Goal: Task Accomplishment & Management: Use online tool/utility

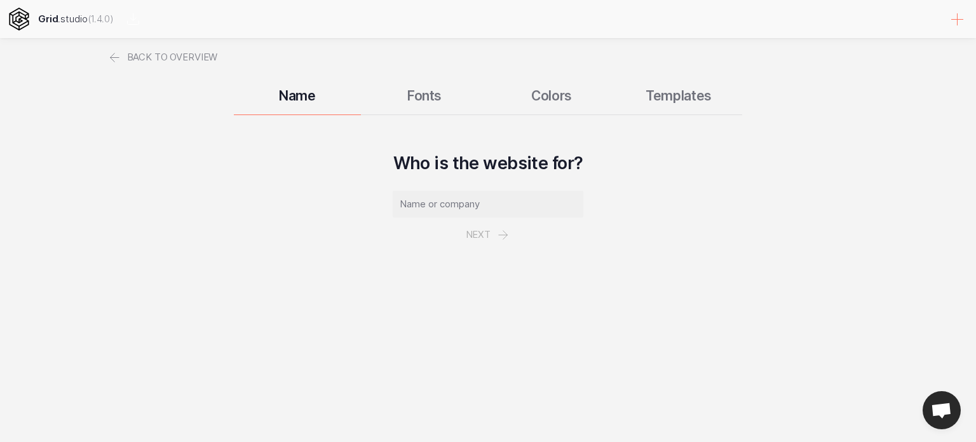
select select
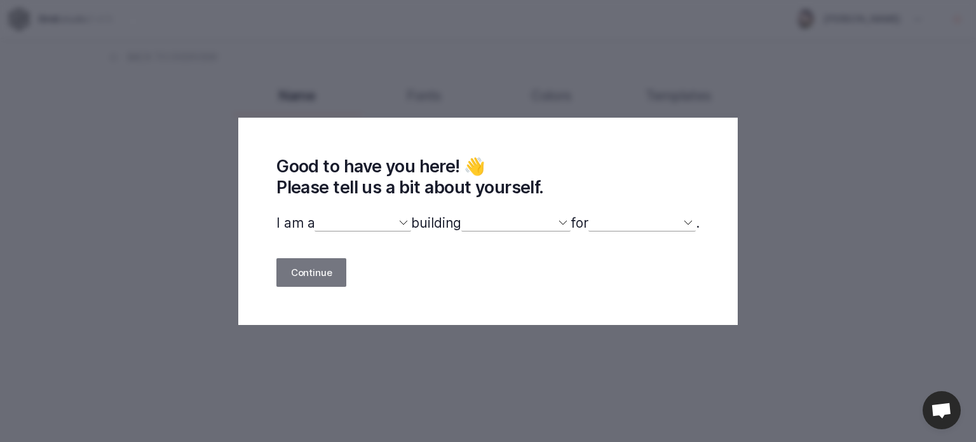
click at [358, 226] on select "designer developer marketer entrepreneur maker person" at bounding box center [363, 223] width 97 height 17
select select "developer"
click at [315, 215] on select "designer developer marketer entrepreneur maker person" at bounding box center [363, 223] width 97 height 17
select select
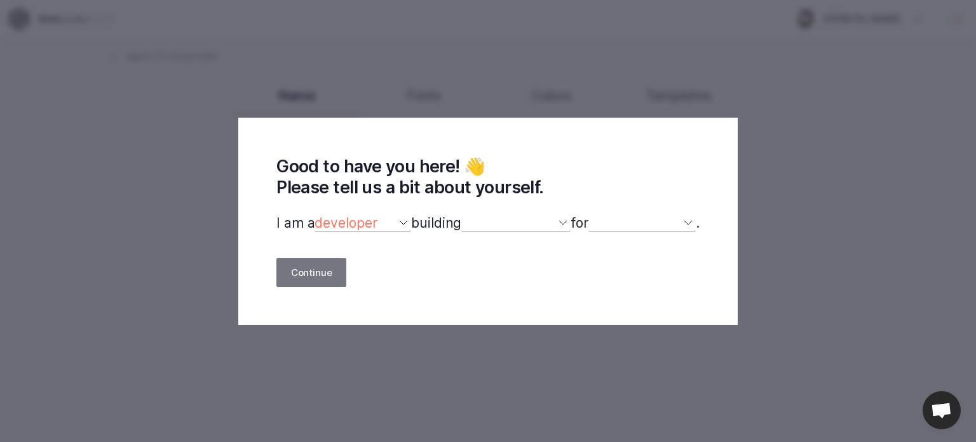
click at [500, 218] on select "a website(s) a portfolio a webshop(s) experiments something else" at bounding box center [515, 223] width 109 height 17
select select "website"
click at [462, 215] on select "a website(s) a portfolio a webshop(s) experiments something else" at bounding box center [515, 223] width 109 height 17
click at [684, 210] on div "Good to have you here! 👋 Please tell us a bit about yourself. I am a designer d…" at bounding box center [487, 221] width 499 height 207
click at [686, 220] on select "myself our company a client a friend clients my dog (other)" at bounding box center [641, 223] width 107 height 17
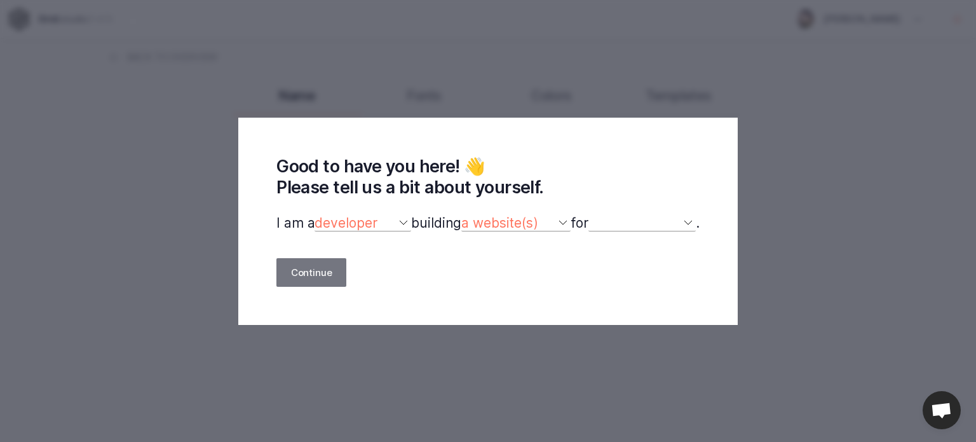
select select "self"
click at [595, 215] on select "myself our company a client a friend clients my dog (other)" at bounding box center [641, 223] width 107 height 17
click at [306, 257] on div "Good to have you here! 👋 Please tell us a bit about yourself. I am a designer d…" at bounding box center [487, 221] width 499 height 207
click at [311, 261] on button "Continue" at bounding box center [311, 272] width 70 height 29
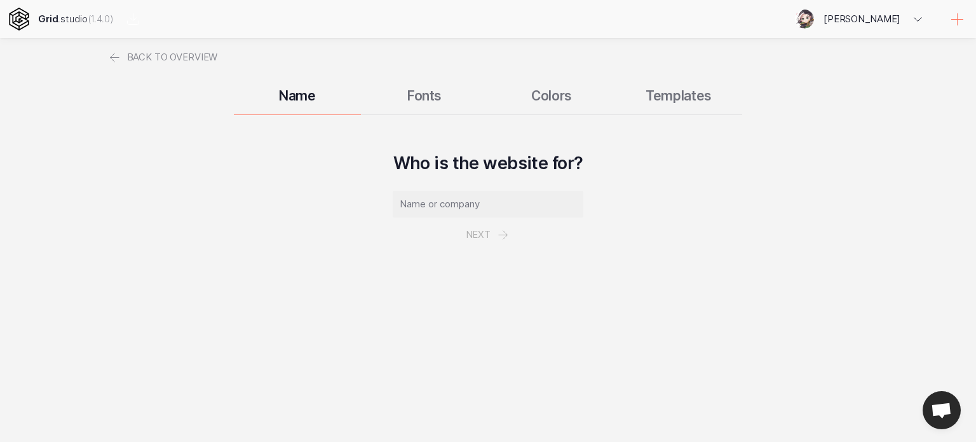
click at [493, 198] on input "text" at bounding box center [488, 204] width 191 height 27
click at [501, 236] on p "Next" at bounding box center [488, 221] width 191 height 61
click at [459, 203] on input "text" at bounding box center [488, 204] width 191 height 27
type input "andwe"
click at [494, 233] on button "Next" at bounding box center [488, 234] width 74 height 34
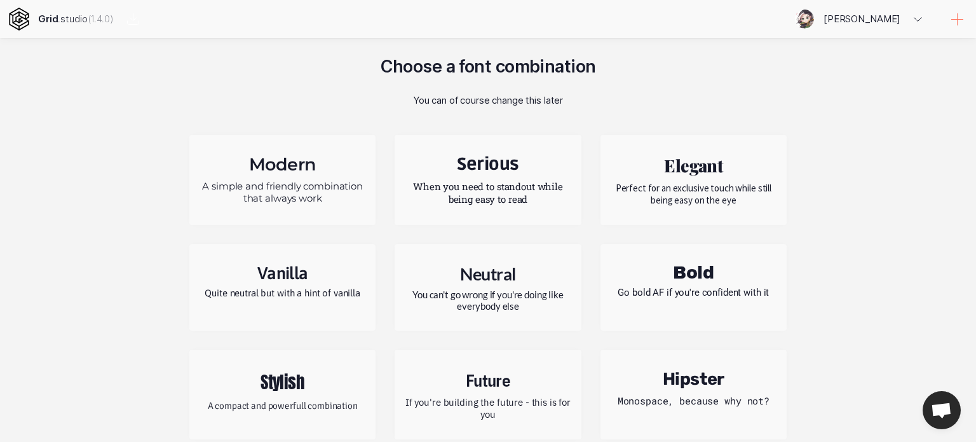
scroll to position [112, 0]
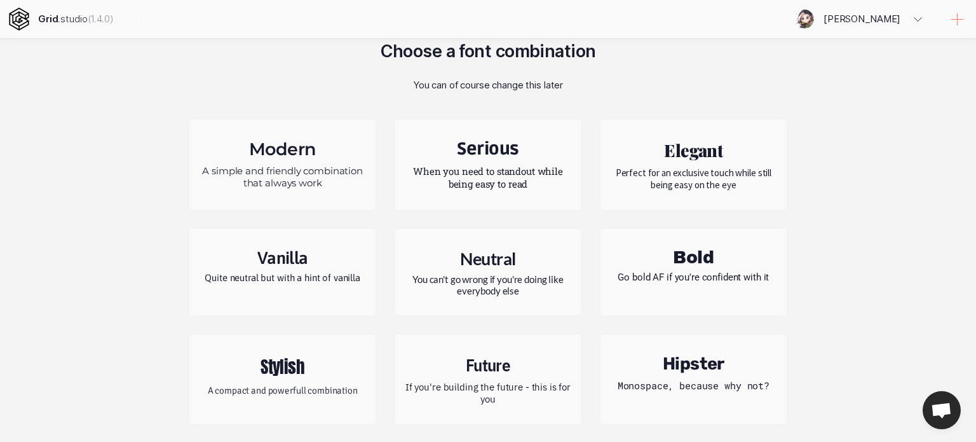
click at [338, 177] on p "A simple and friendly combination that always work" at bounding box center [282, 177] width 167 height 24
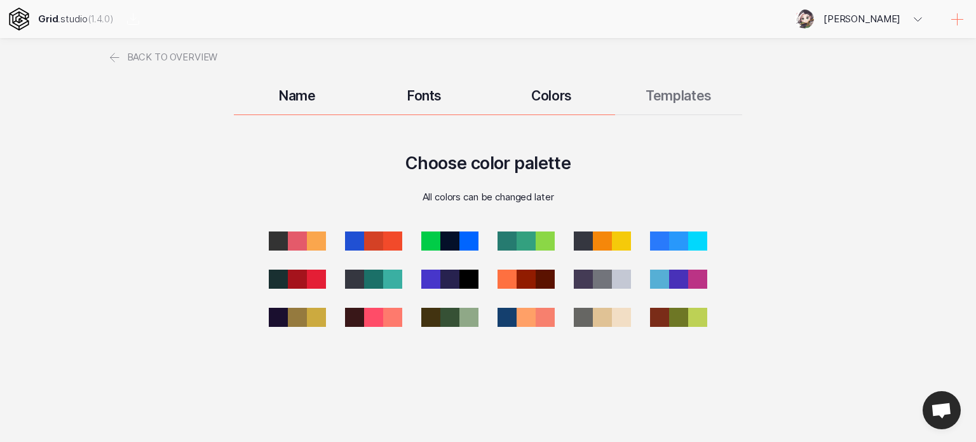
scroll to position [0, 0]
click at [599, 280] on div at bounding box center [602, 279] width 27 height 27
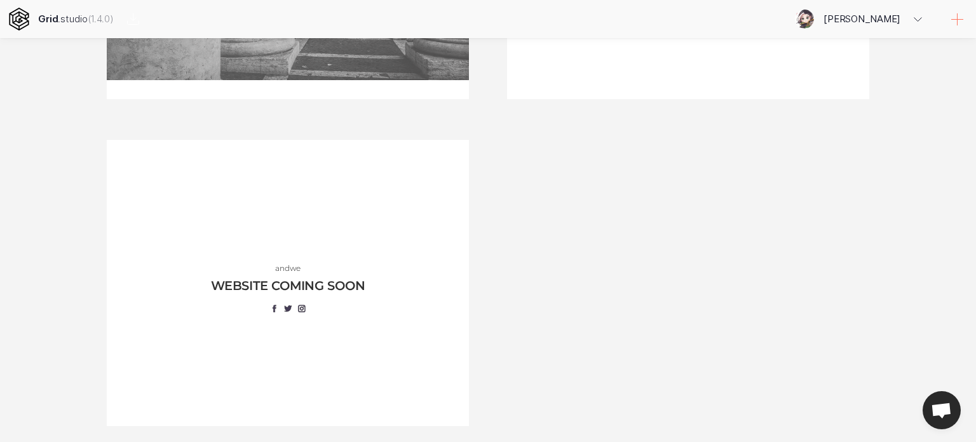
scroll to position [1403, 0]
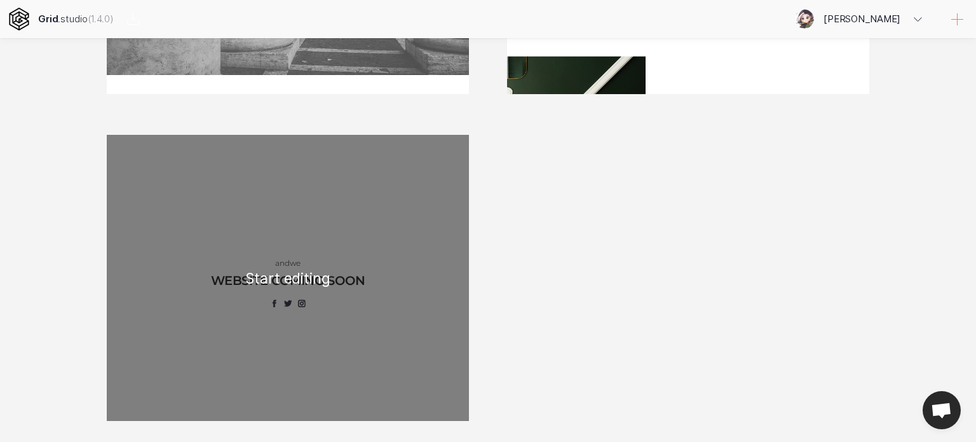
click at [405, 254] on div "andwe WEBSITE COMING SOON" at bounding box center [288, 278] width 362 height 286
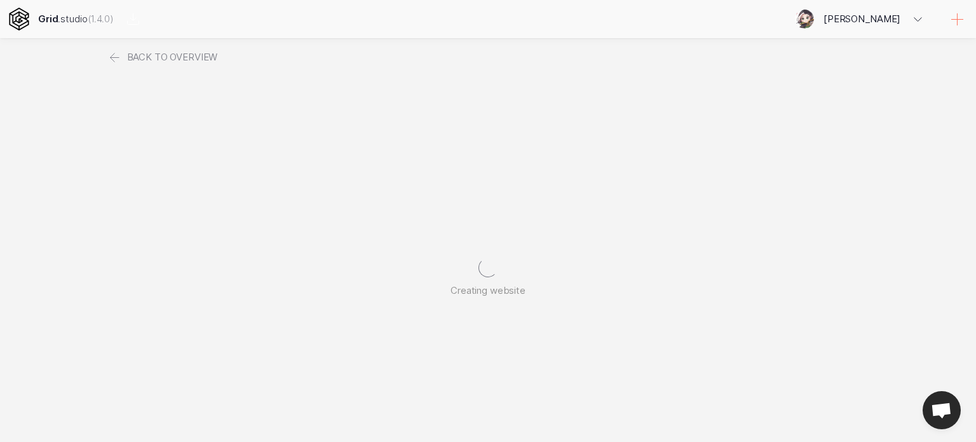
scroll to position [0, 0]
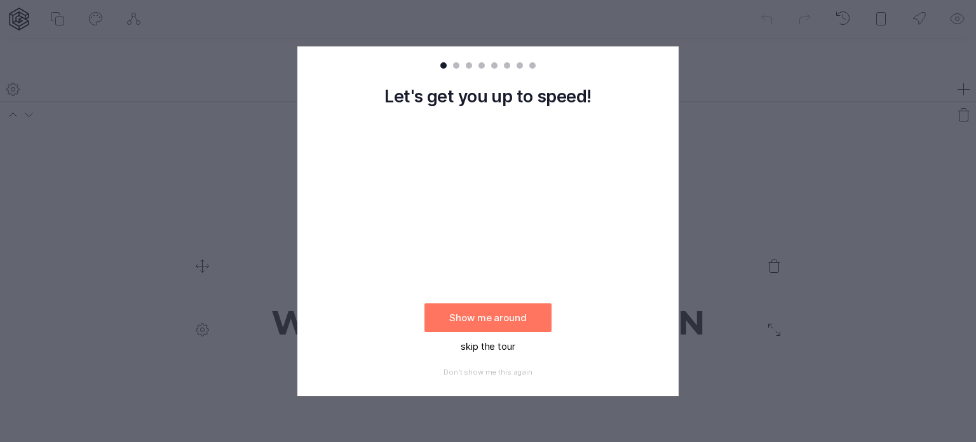
click at [509, 343] on button "skip the tour" at bounding box center [487, 346] width 127 height 29
